Goal: Use online tool/utility: Utilize a website feature to perform a specific function

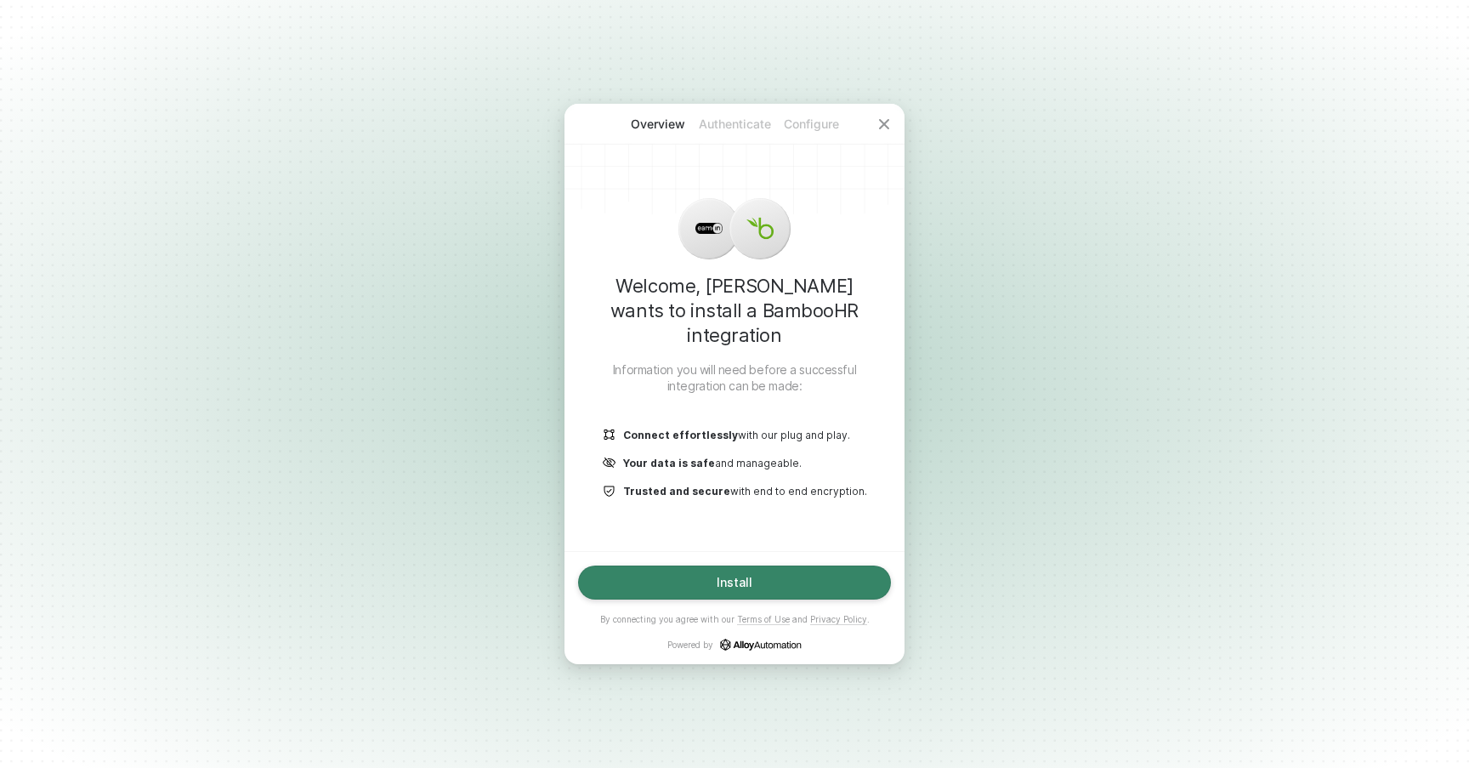
click at [721, 586] on div "Install" at bounding box center [735, 582] width 36 height 14
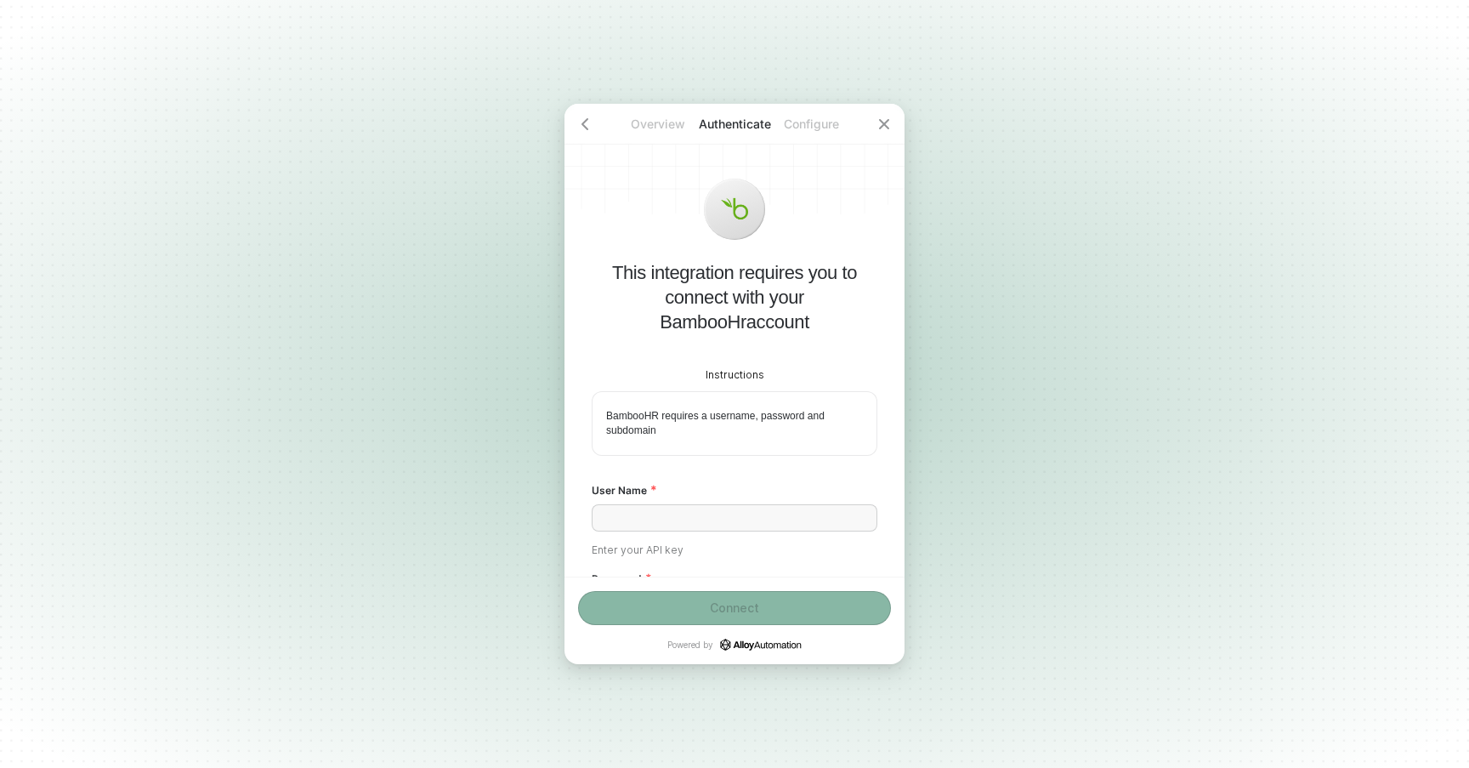
click at [797, 124] on p "Configure" at bounding box center [811, 124] width 76 height 17
click at [750, 124] on p "Authenticate" at bounding box center [734, 124] width 76 height 17
click at [692, 510] on input "User Name" at bounding box center [735, 517] width 286 height 27
type input "AA"
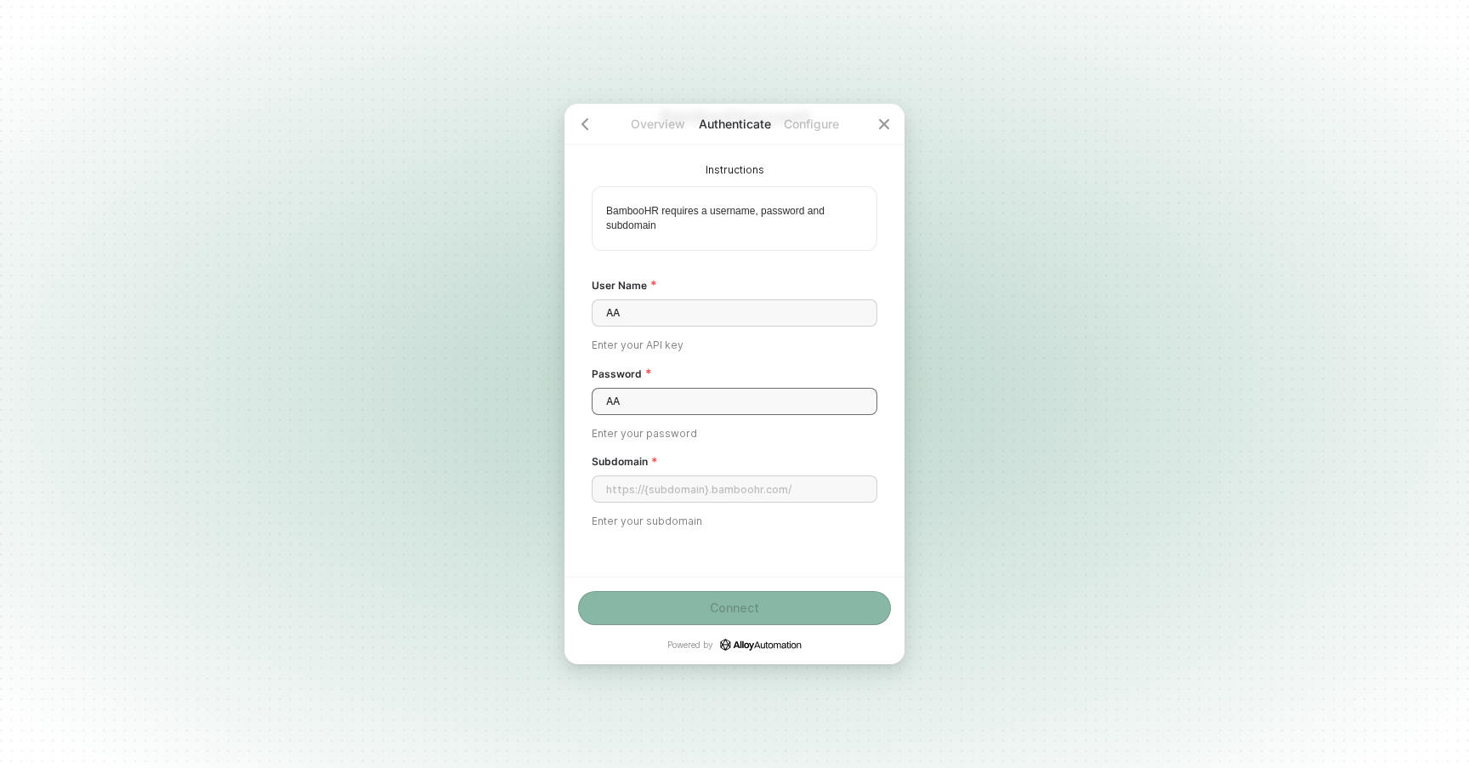
type input "AA"
click at [706, 620] on button "Connect" at bounding box center [734, 608] width 313 height 34
